Goal: Information Seeking & Learning: Understand process/instructions

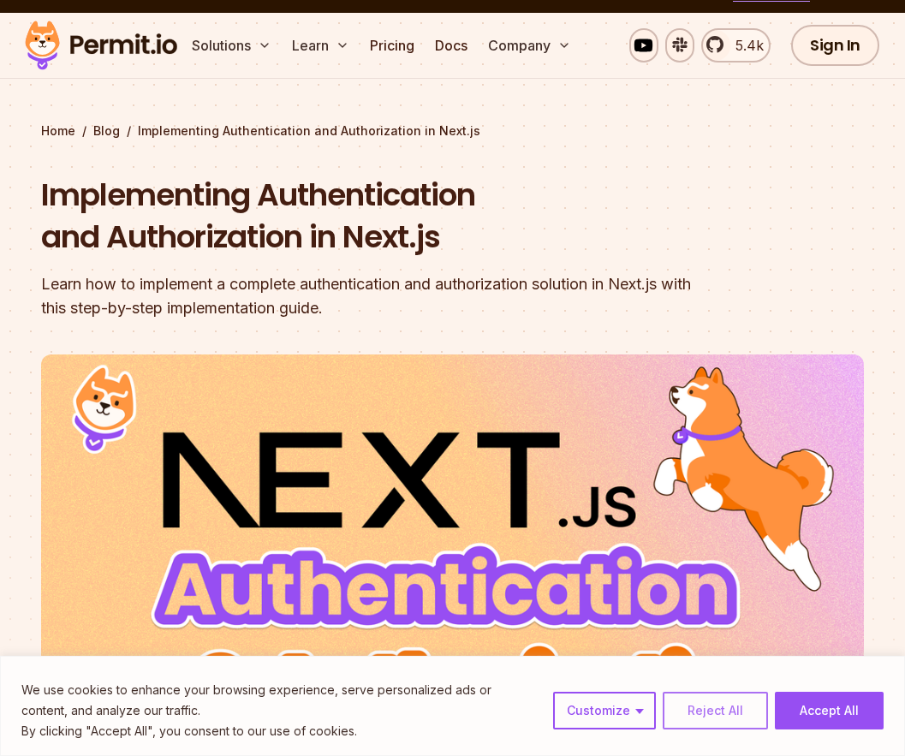
click at [678, 692] on button "Reject All" at bounding box center [714, 710] width 105 height 38
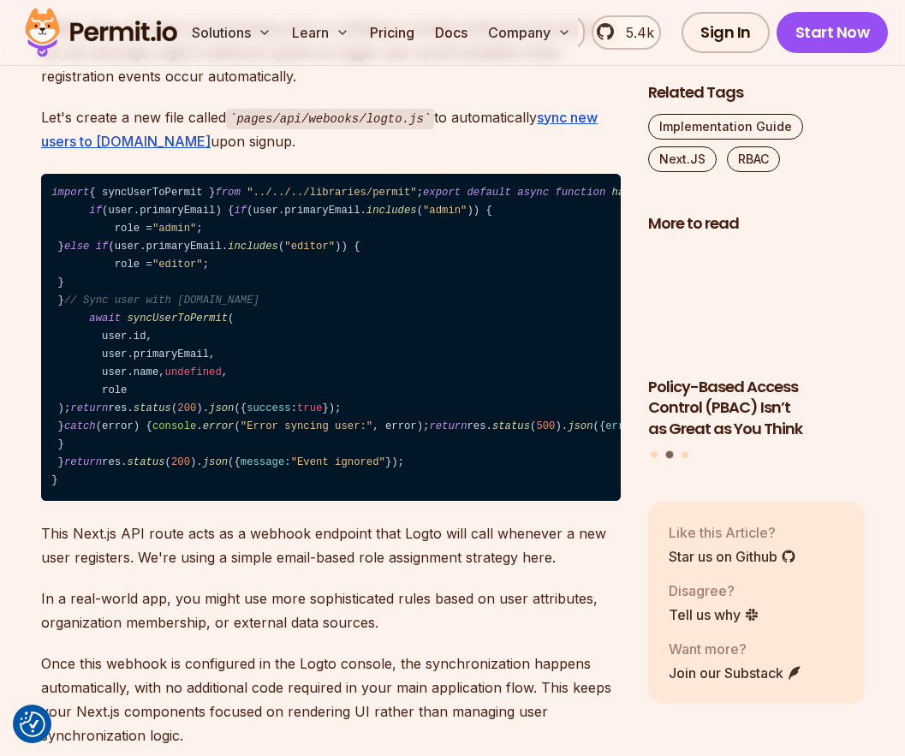
scroll to position [9774, 0]
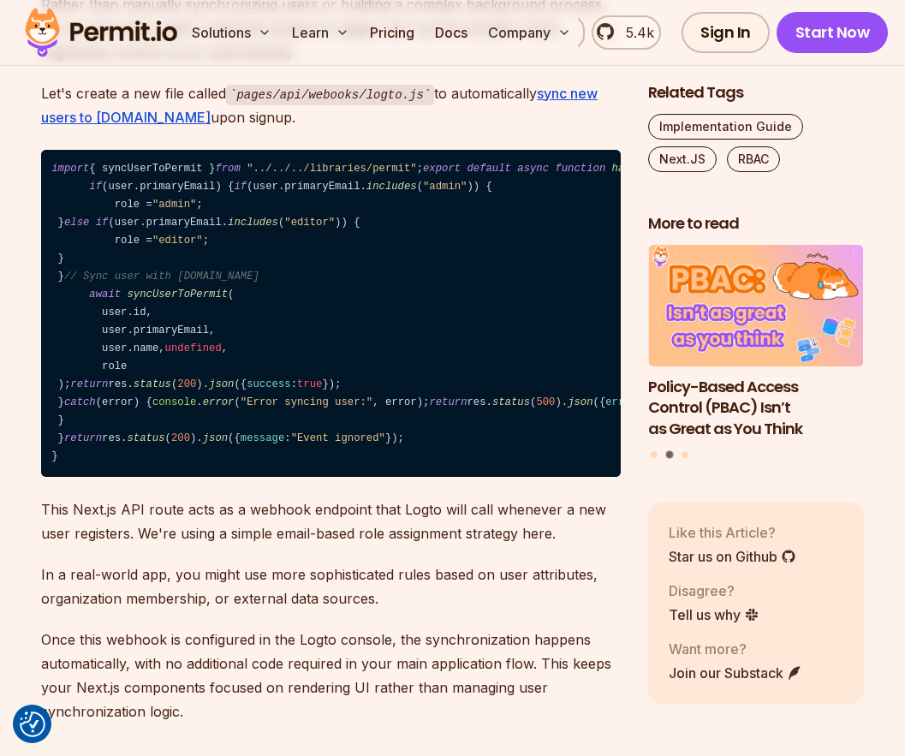
drag, startPoint x: 373, startPoint y: 376, endPoint x: 50, endPoint y: 379, distance: 323.5
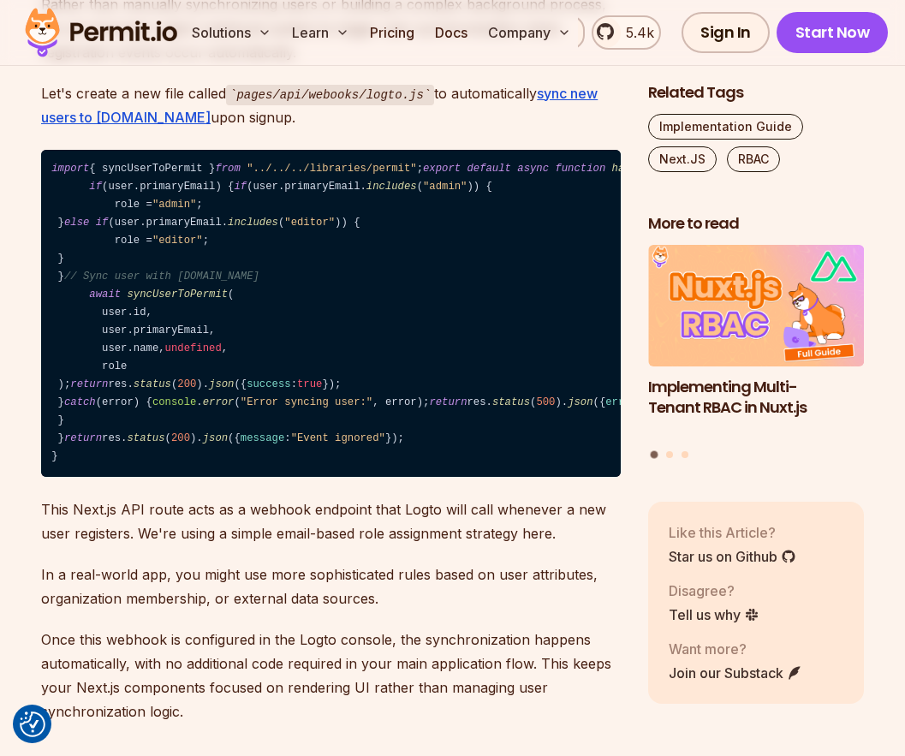
drag, startPoint x: 77, startPoint y: 608, endPoint x: 49, endPoint y: 360, distance: 248.9
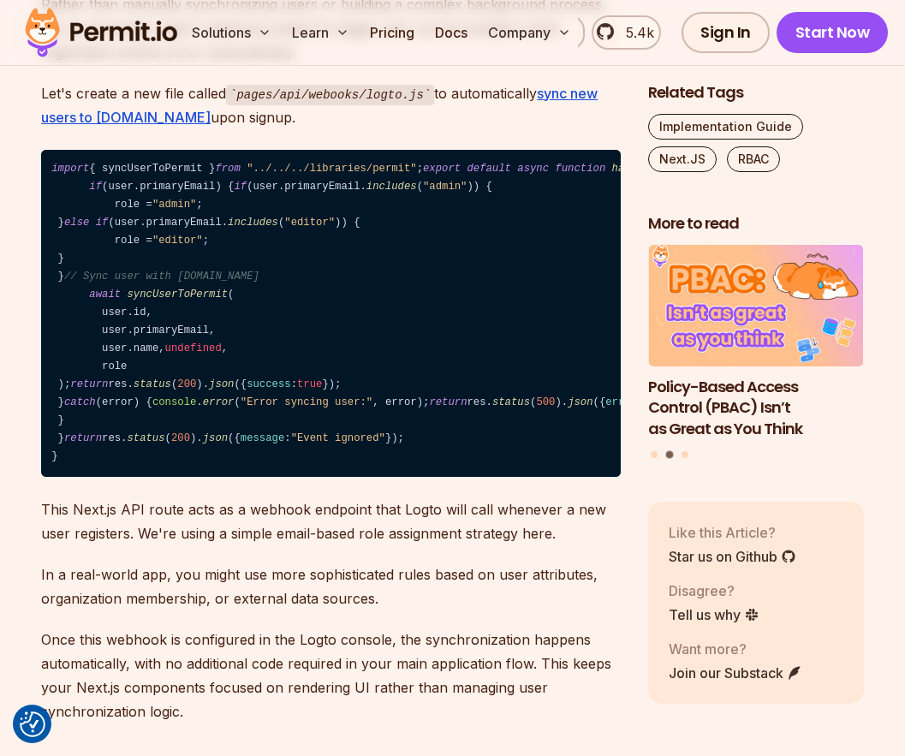
drag, startPoint x: 379, startPoint y: 520, endPoint x: 52, endPoint y: 499, distance: 327.6
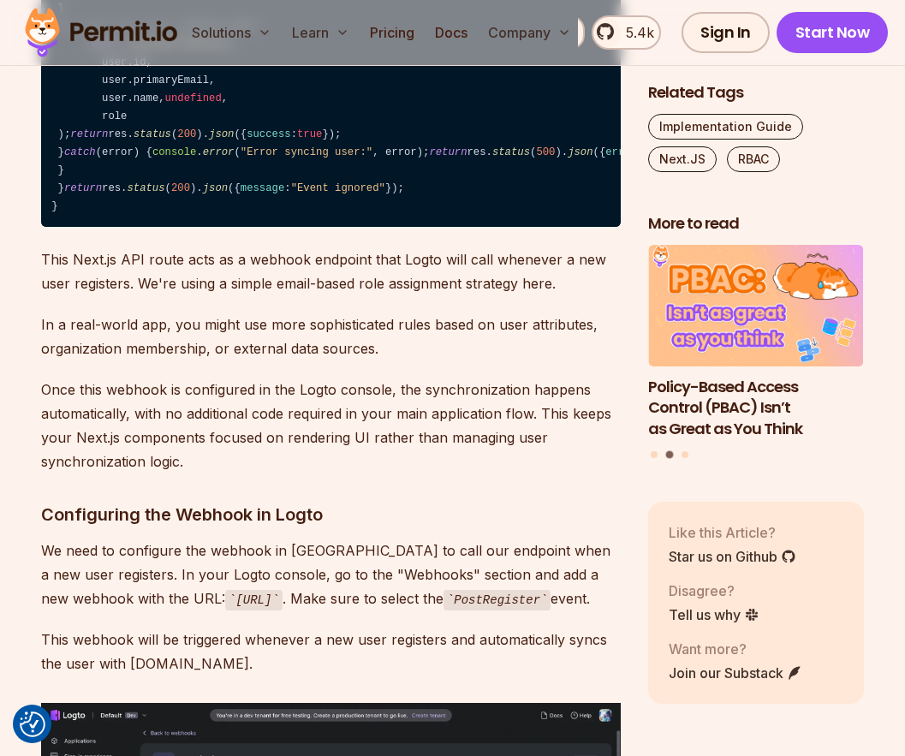
scroll to position [10036, 0]
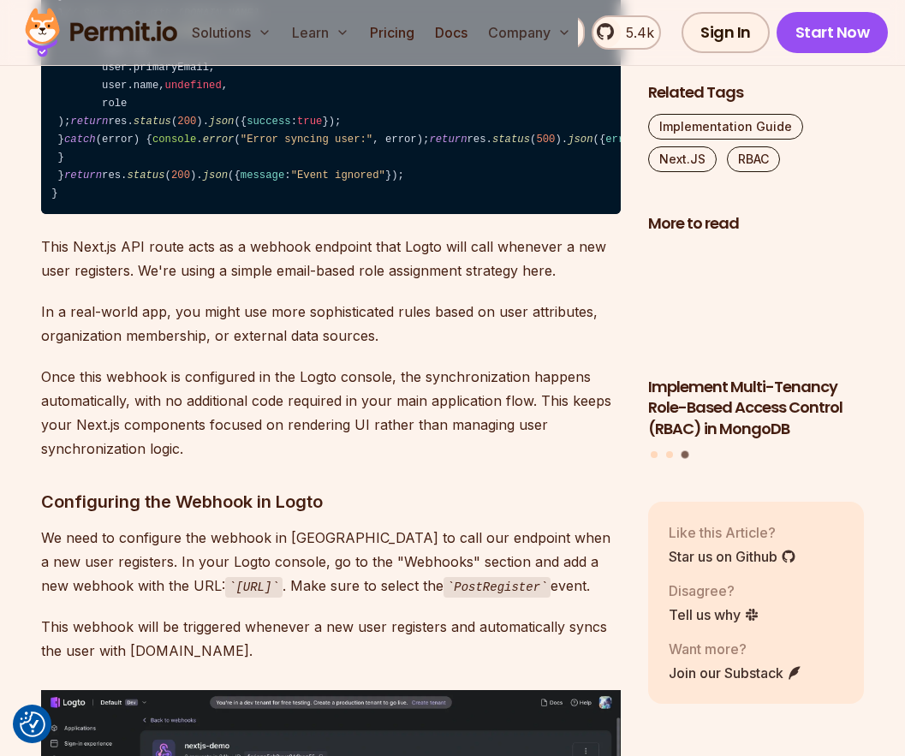
drag, startPoint x: 114, startPoint y: 344, endPoint x: 49, endPoint y: 97, distance: 255.7
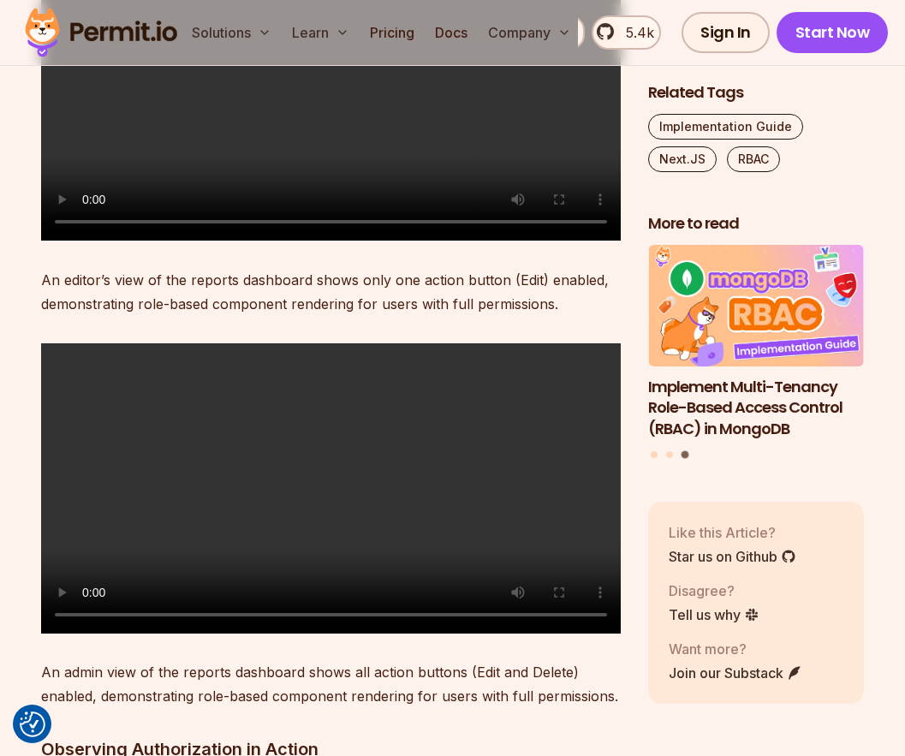
scroll to position [14699, 0]
